Goal: Check status: Check status

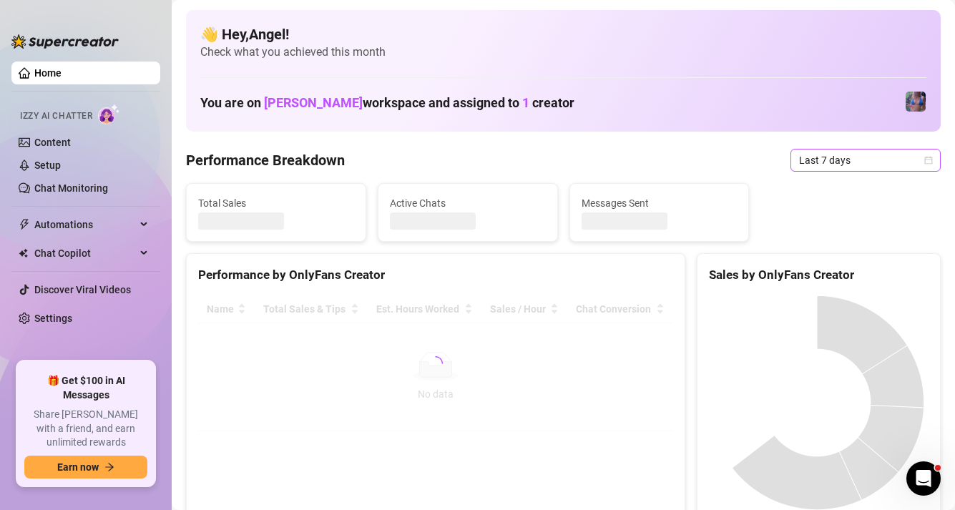
click at [857, 162] on span "Last 7 days" at bounding box center [865, 159] width 133 height 21
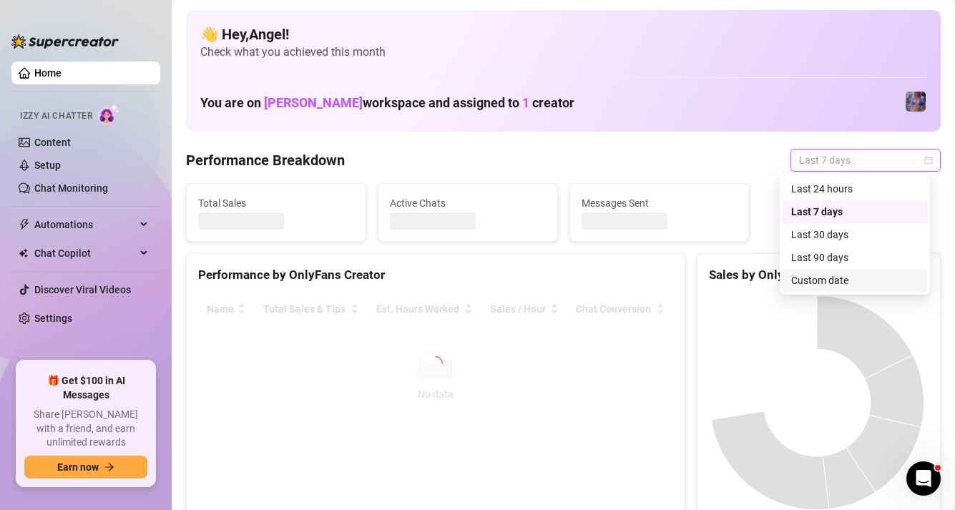
click at [821, 277] on div "Custom date" at bounding box center [854, 280] width 127 height 16
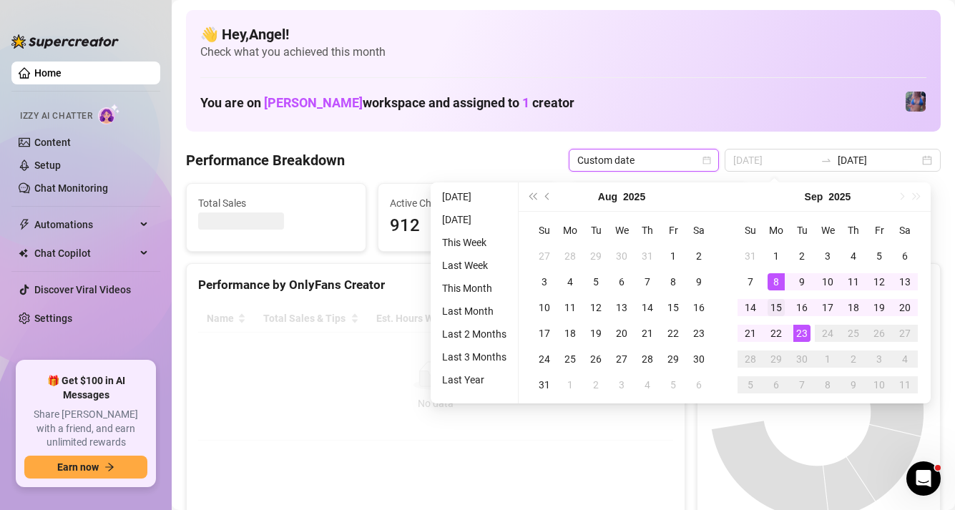
type input "[DATE]"
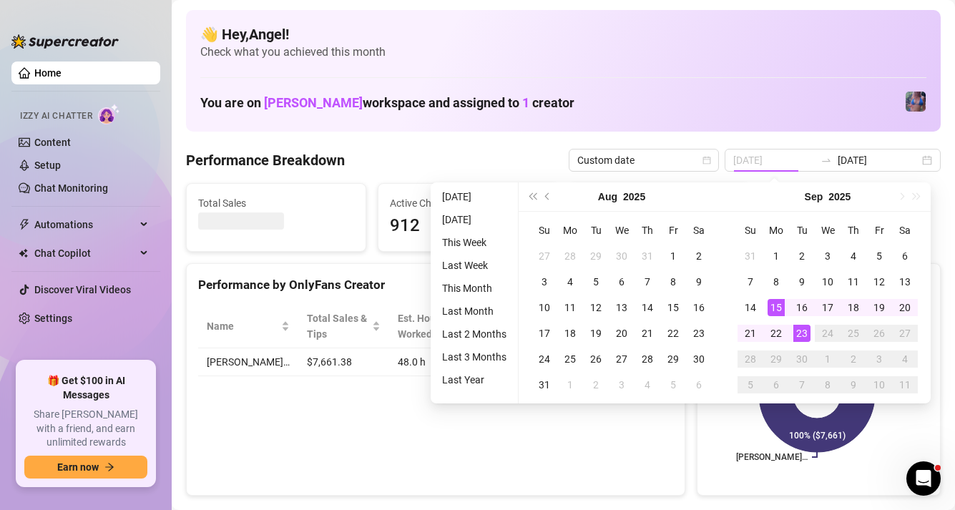
click at [770, 312] on div "15" at bounding box center [775, 307] width 17 height 17
type input "[DATE]"
click at [754, 330] on div "21" at bounding box center [750, 333] width 17 height 17
type input "[DATE]"
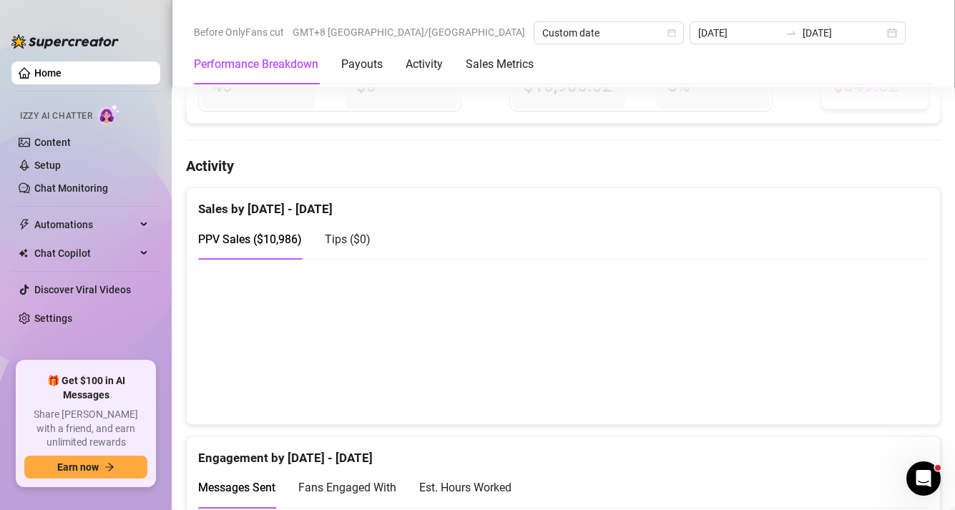
scroll to position [636, 0]
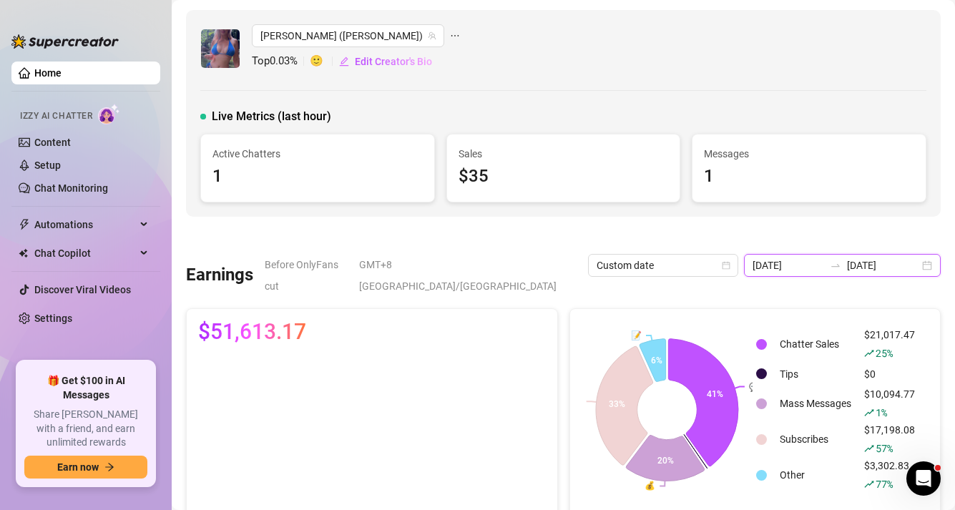
click at [814, 272] on input "[DATE]" at bounding box center [788, 265] width 72 height 16
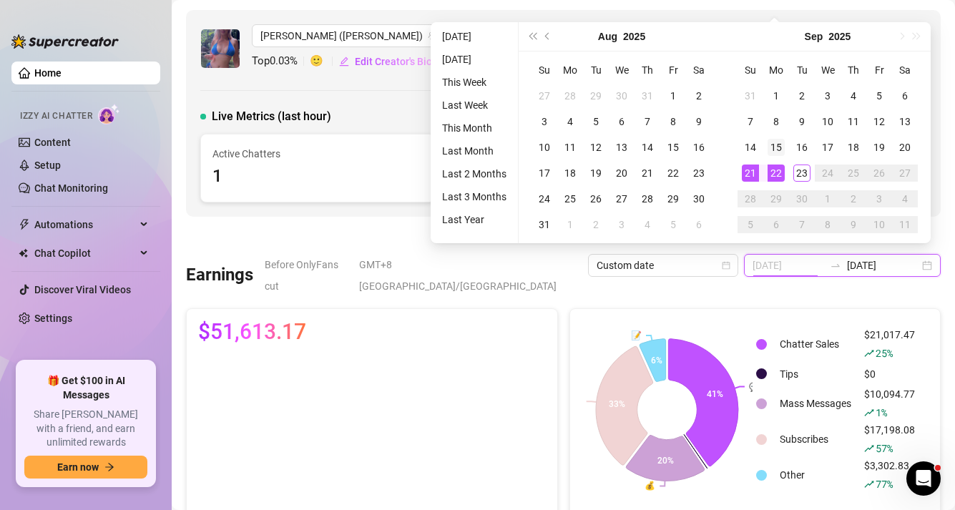
type input "[DATE]"
drag, startPoint x: 784, startPoint y: 144, endPoint x: 773, endPoint y: 157, distance: 17.2
click at [784, 144] on td "15" at bounding box center [776, 147] width 26 height 26
type input "[DATE]"
click at [752, 171] on div "21" at bounding box center [750, 172] width 17 height 17
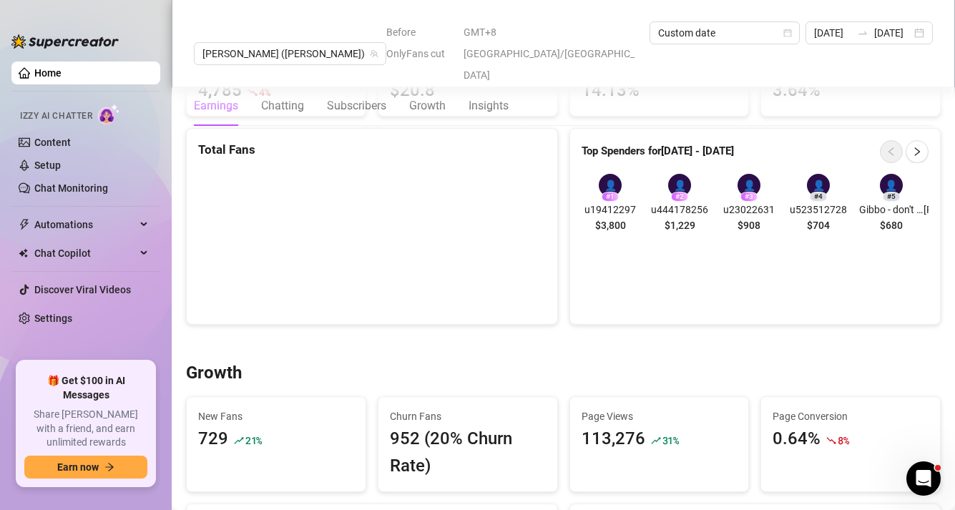
scroll to position [945, 0]
